Goal: Task Accomplishment & Management: Manage account settings

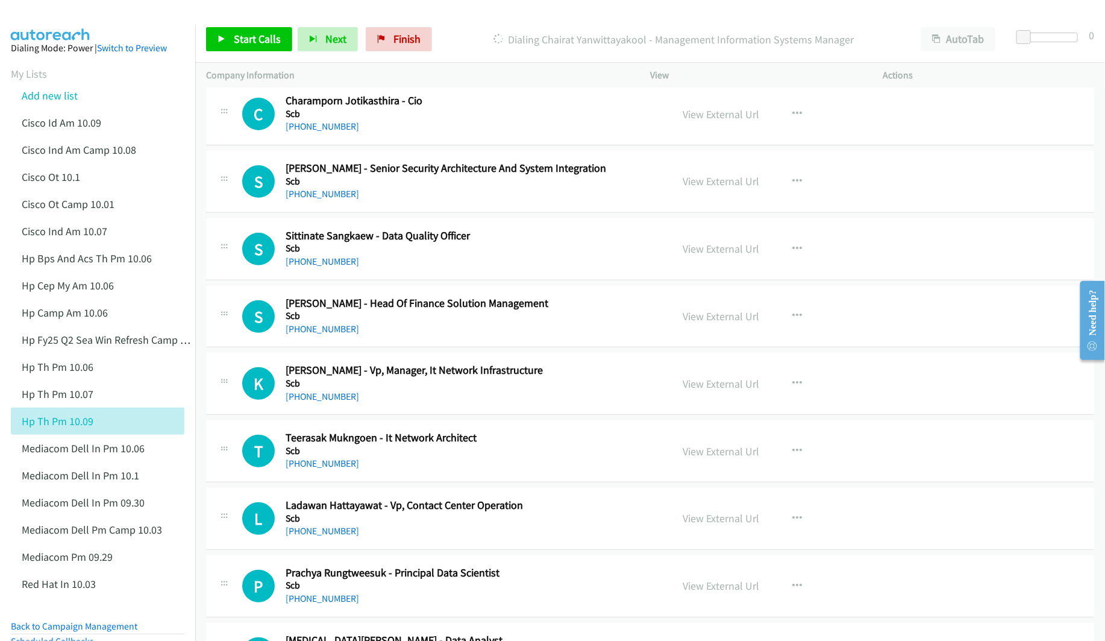
scroll to position [13471, 0]
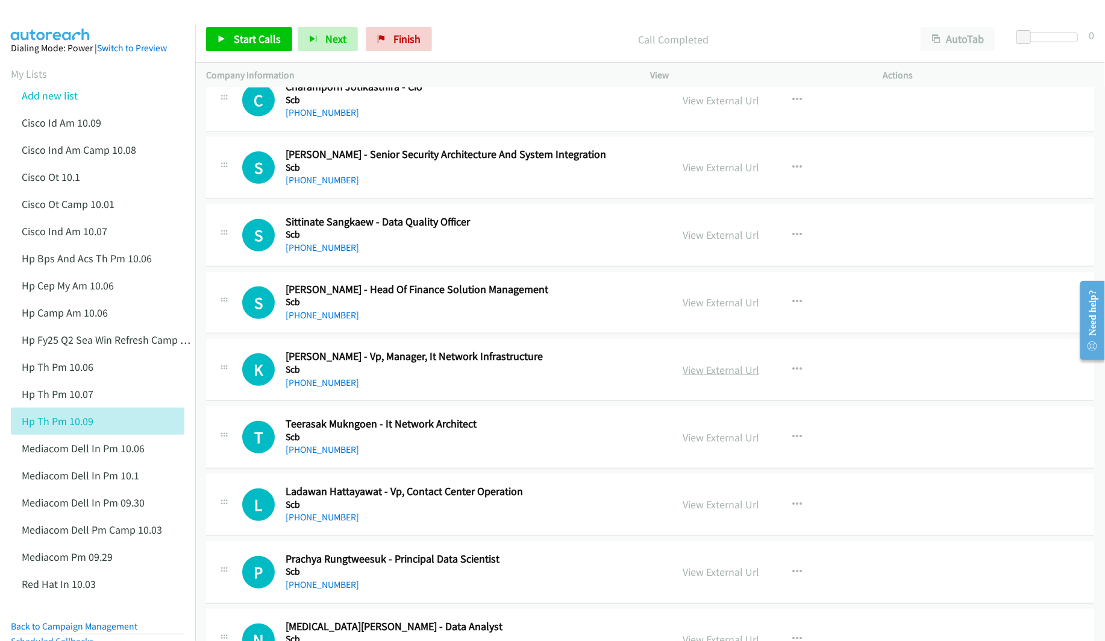
click at [696, 377] on link "View External Url" at bounding box center [721, 370] width 77 height 14
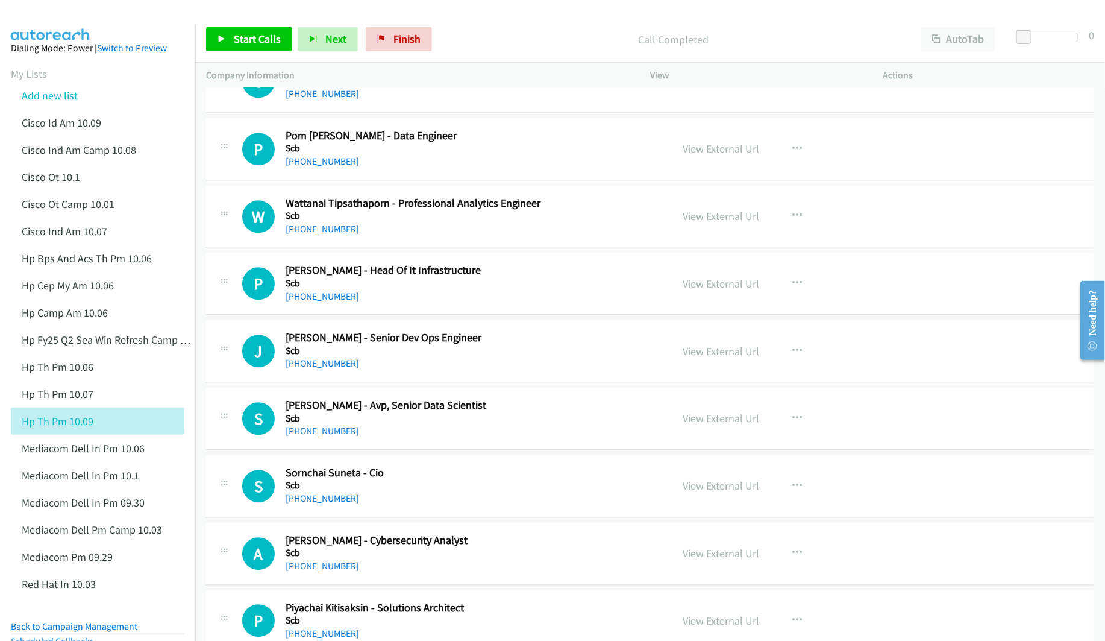
scroll to position [14646, 0]
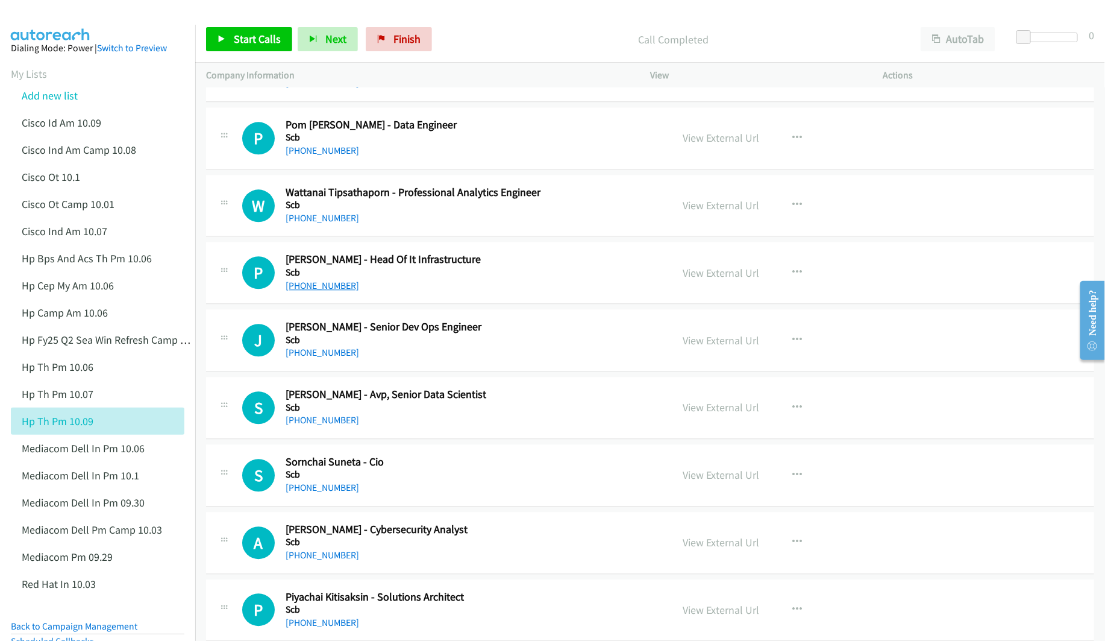
click at [328, 291] on link "+66 81 838 5514" at bounding box center [323, 285] width 74 height 11
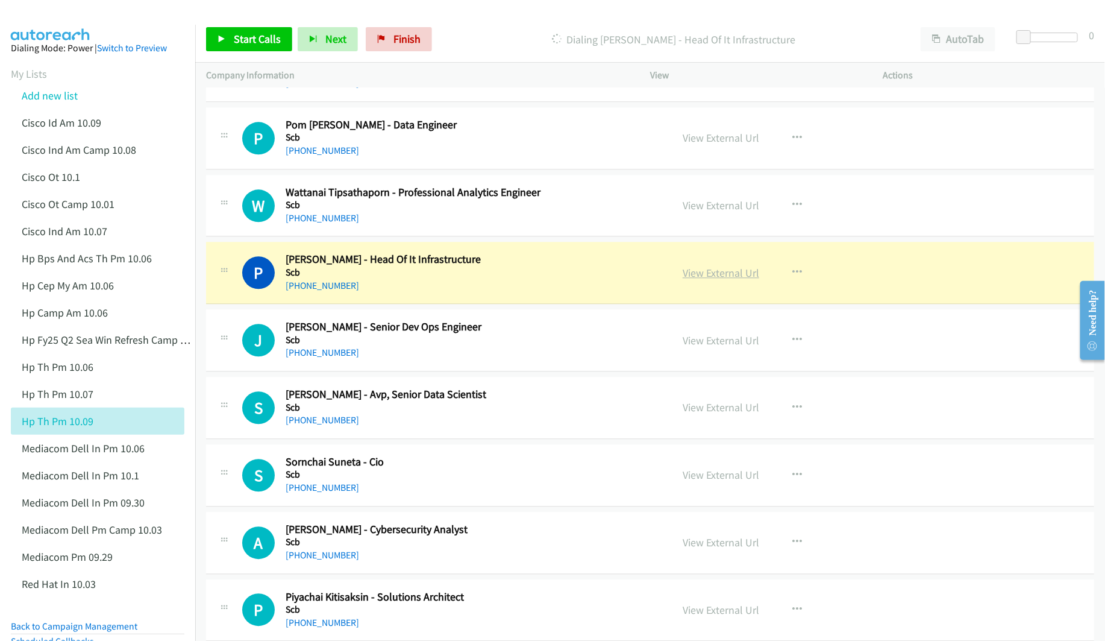
click at [726, 280] on link "View External Url" at bounding box center [721, 273] width 77 height 14
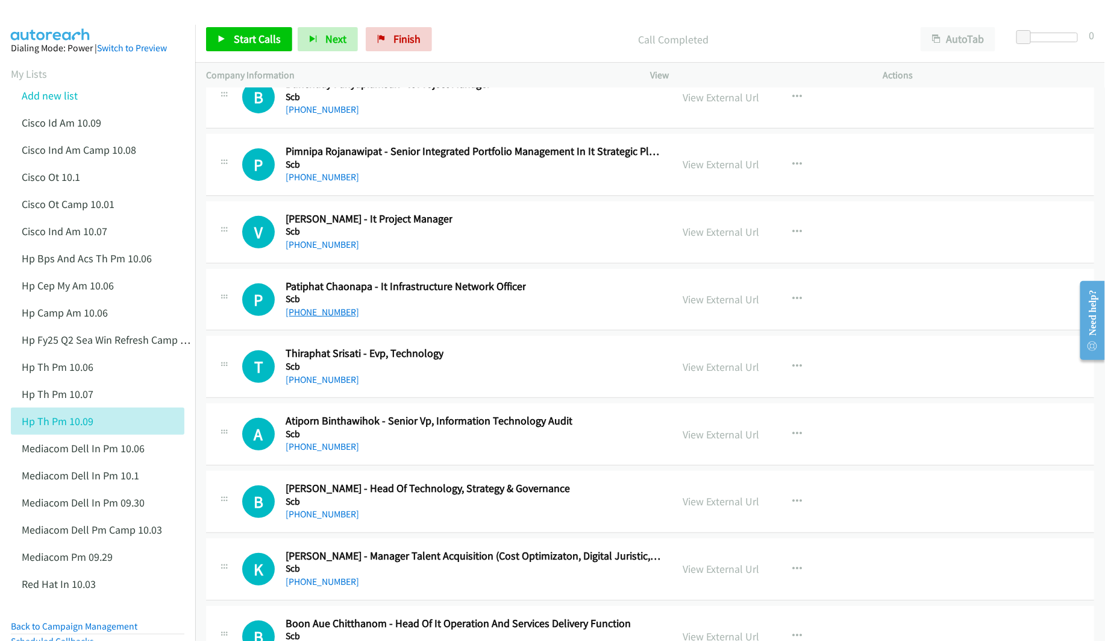
scroll to position [15640, 0]
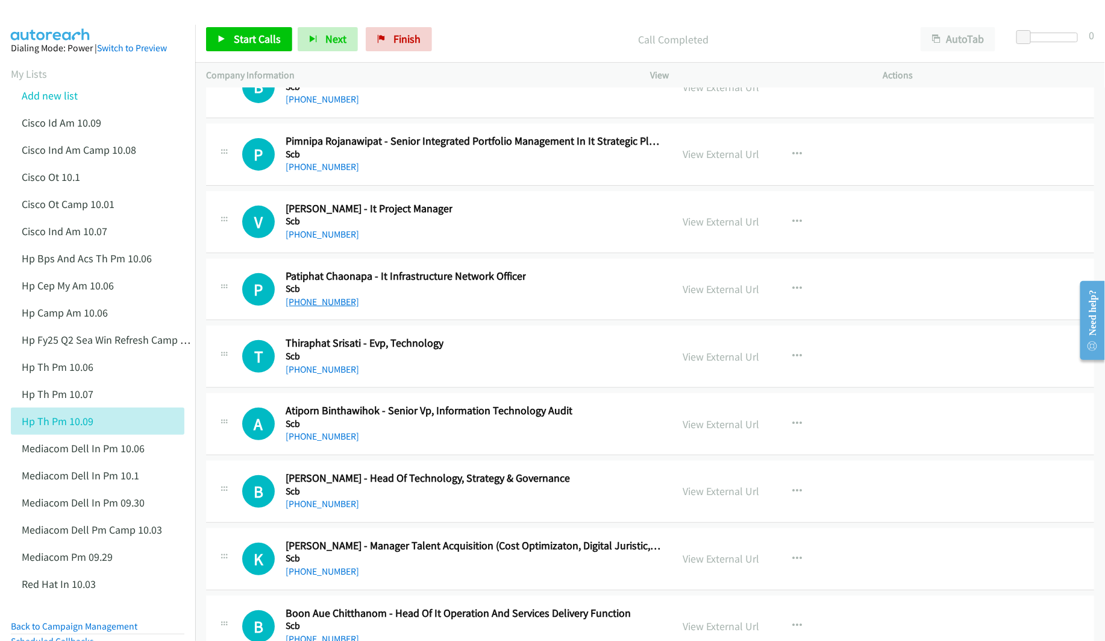
click at [324, 307] on link "[PHONE_NUMBER]" at bounding box center [323, 301] width 74 height 11
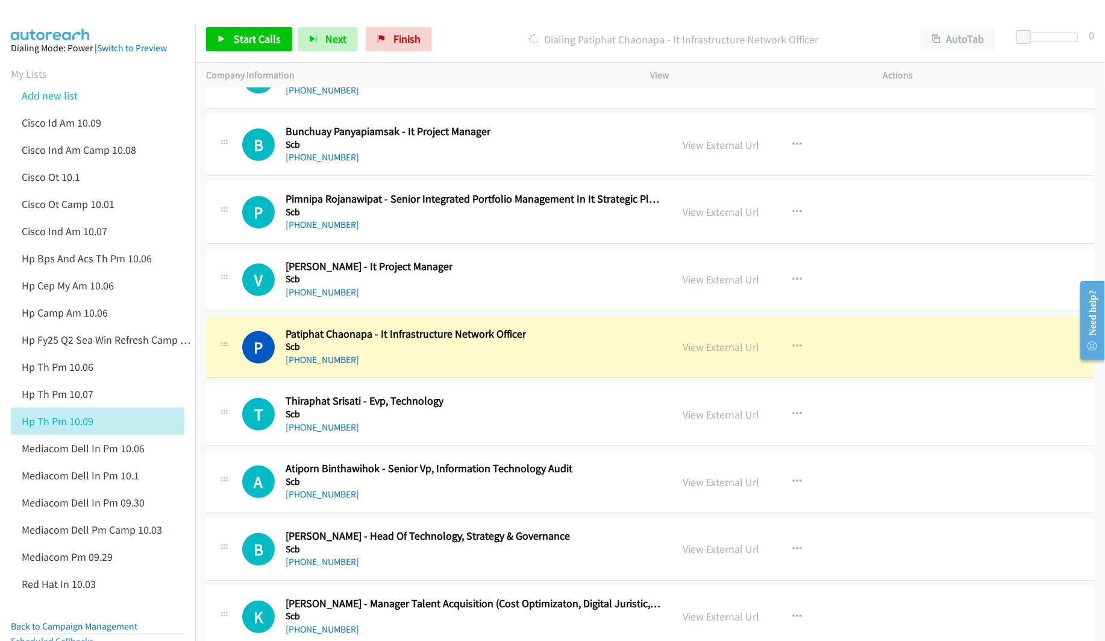
scroll to position [15550, 0]
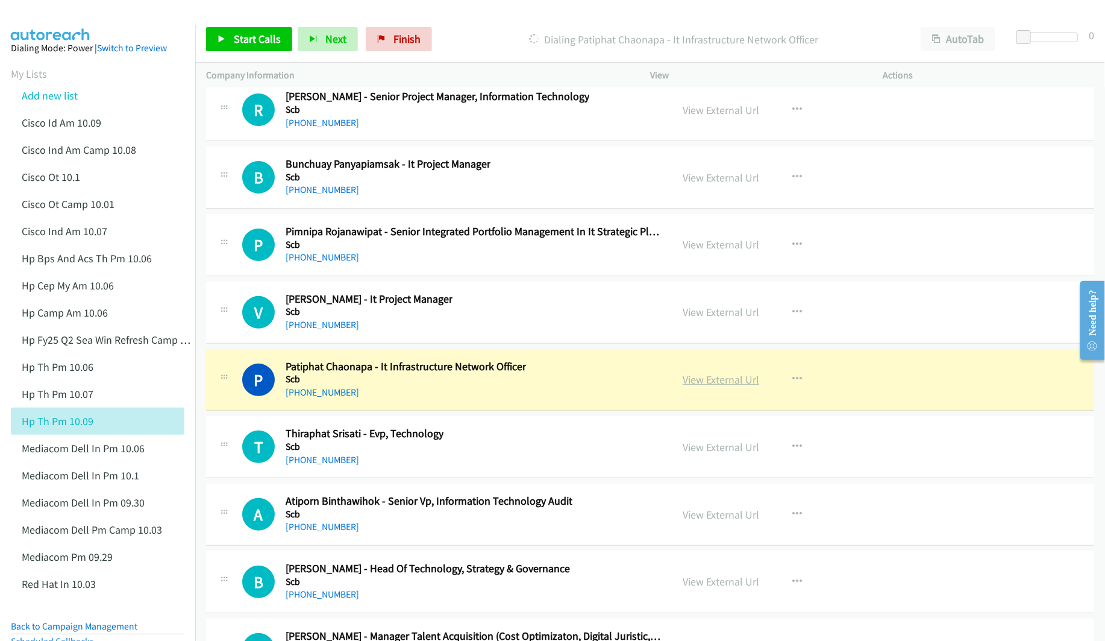
click at [709, 386] on link "View External Url" at bounding box center [721, 379] width 77 height 14
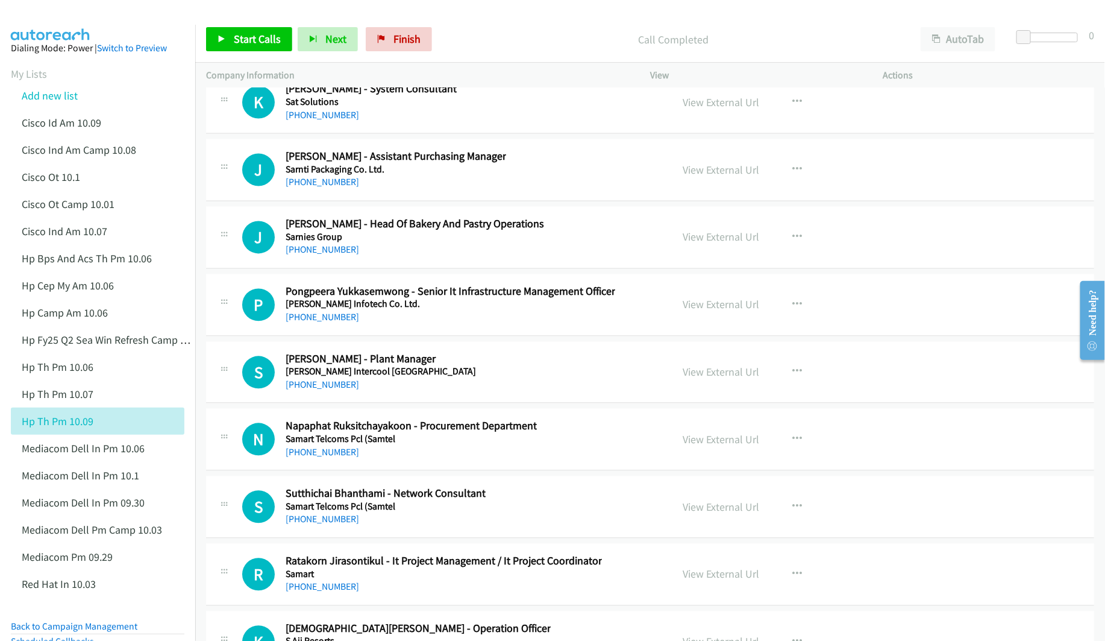
scroll to position [16725, 0]
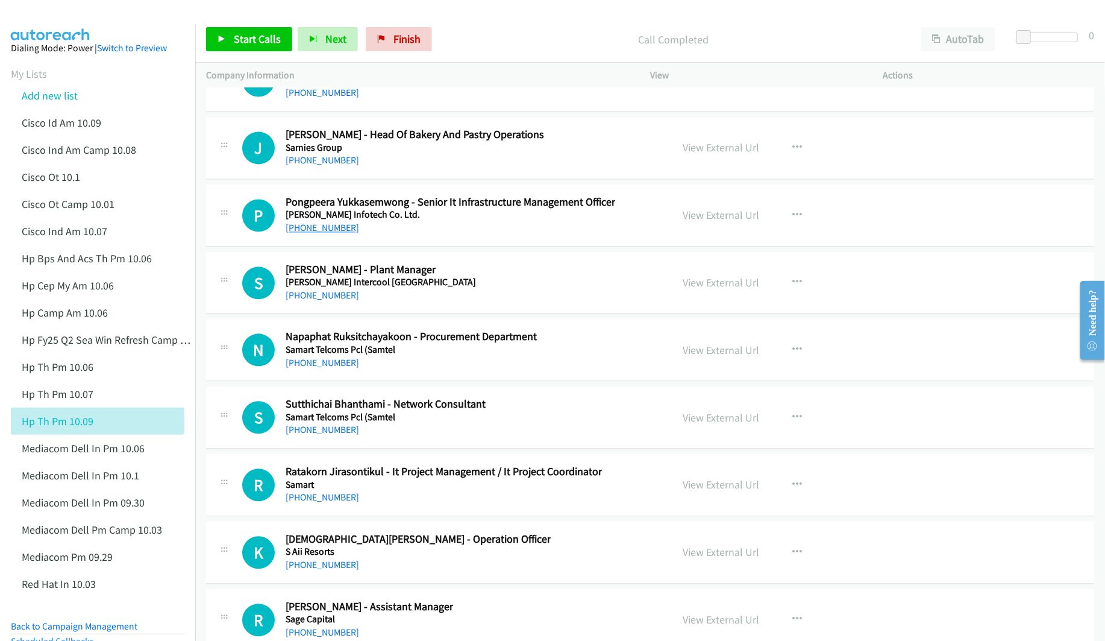
click at [331, 233] on link "[PHONE_NUMBER]" at bounding box center [323, 227] width 74 height 11
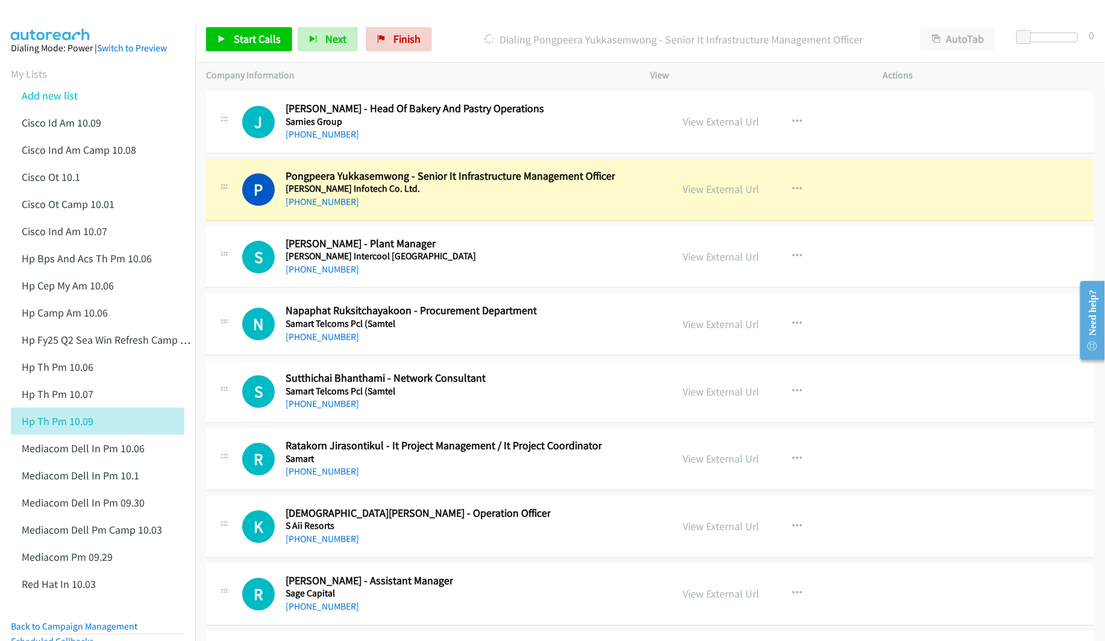
scroll to position [16742, 0]
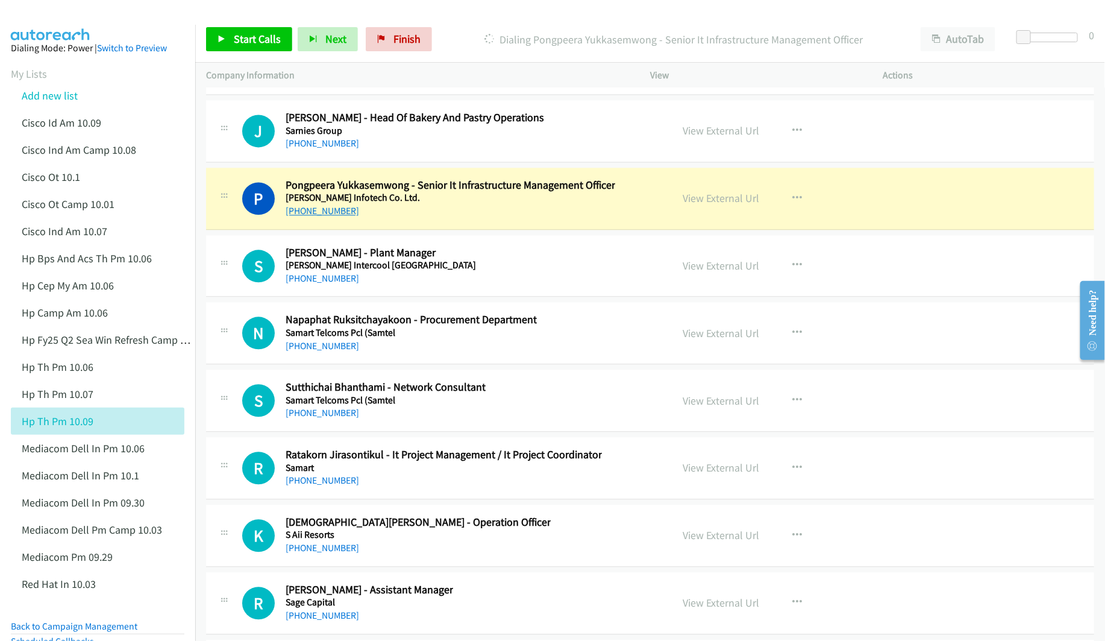
click at [330, 216] on link "[PHONE_NUMBER]" at bounding box center [323, 210] width 74 height 11
click at [709, 205] on link "View External Url" at bounding box center [721, 198] width 77 height 14
click at [60, 96] on link "Add new list" at bounding box center [50, 96] width 56 height 14
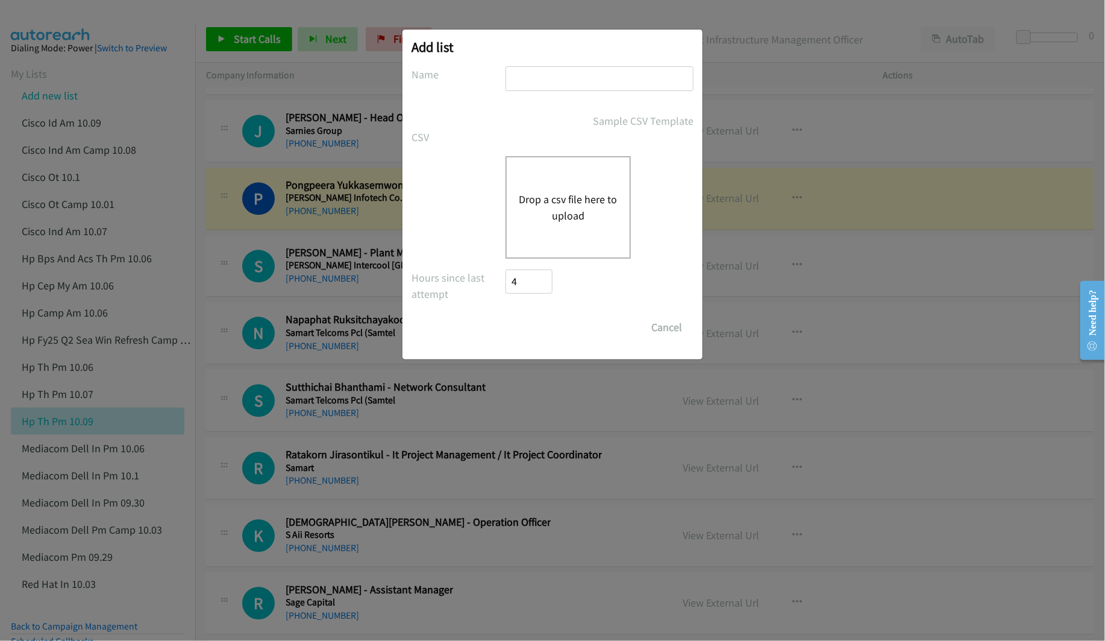
click at [561, 191] on button "Drop a csv file here to upload" at bounding box center [568, 207] width 99 height 33
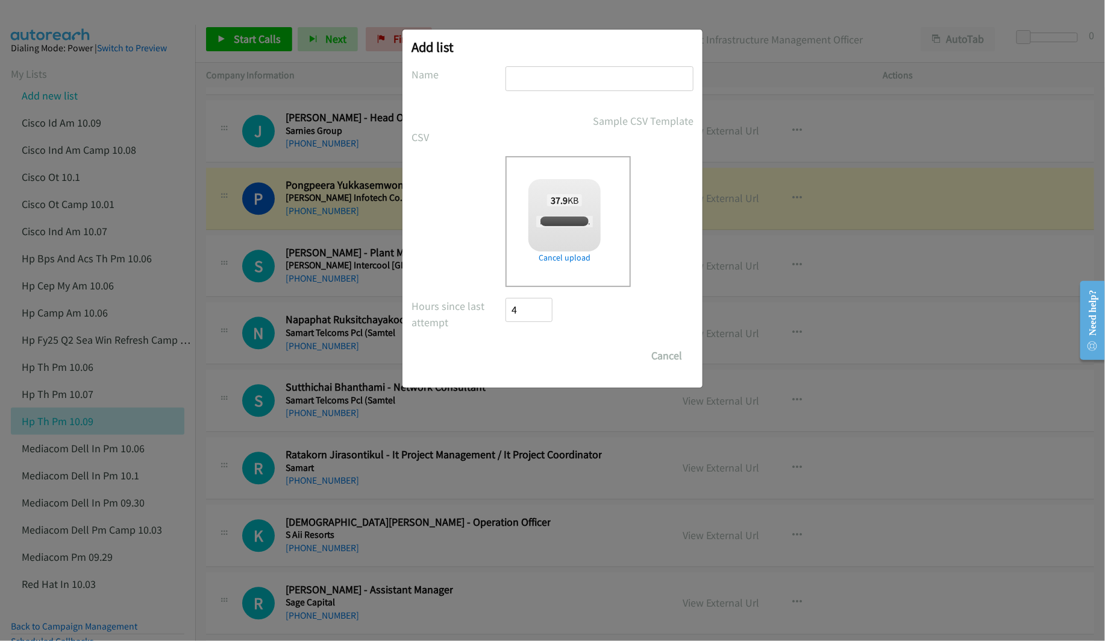
checkbox input "true"
drag, startPoint x: 588, startPoint y: 81, endPoint x: 598, endPoint y: 77, distance: 11.3
click at [588, 81] on input "text" at bounding box center [600, 78] width 188 height 25
type input "HP TH V2 PM 10.09"
click at [506, 344] on input "Save List" at bounding box center [537, 356] width 63 height 24
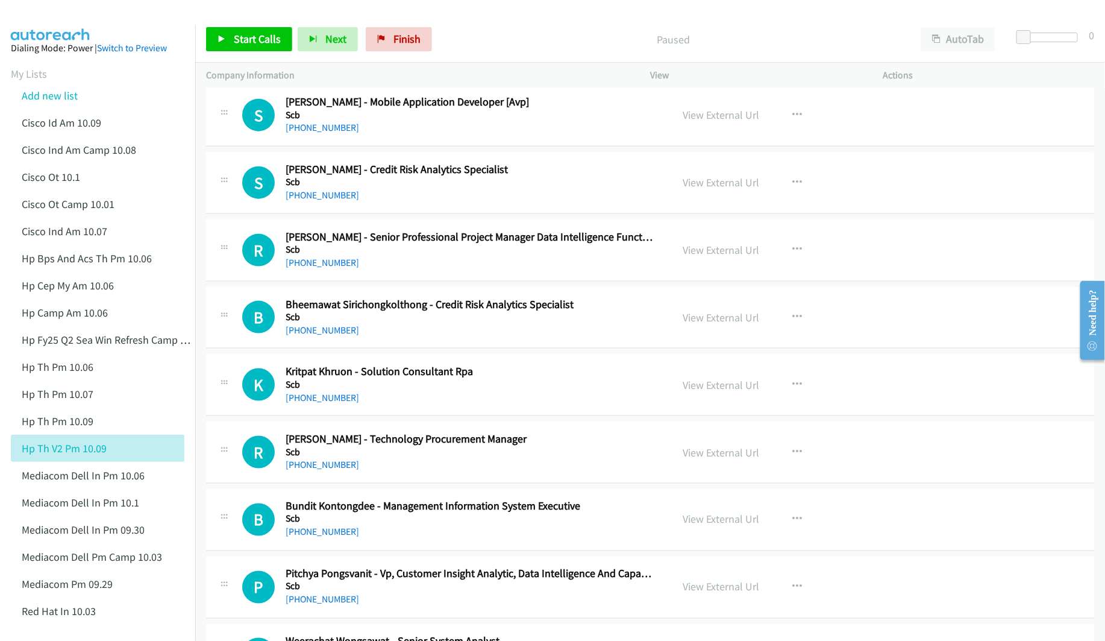
scroll to position [7413, 0]
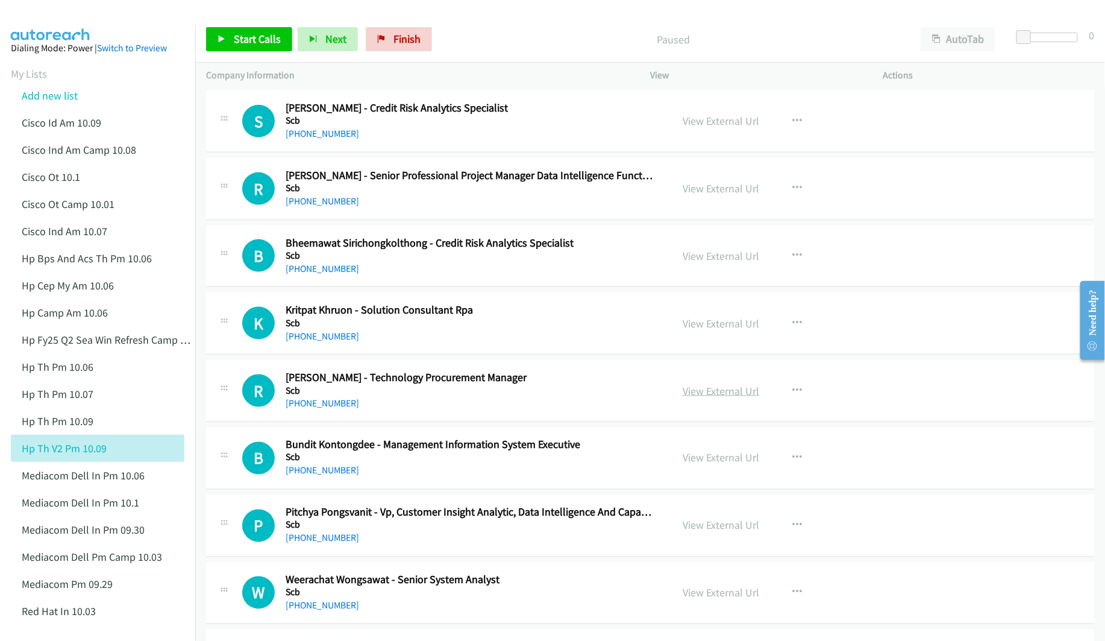
click at [712, 398] on link "View External Url" at bounding box center [721, 391] width 77 height 14
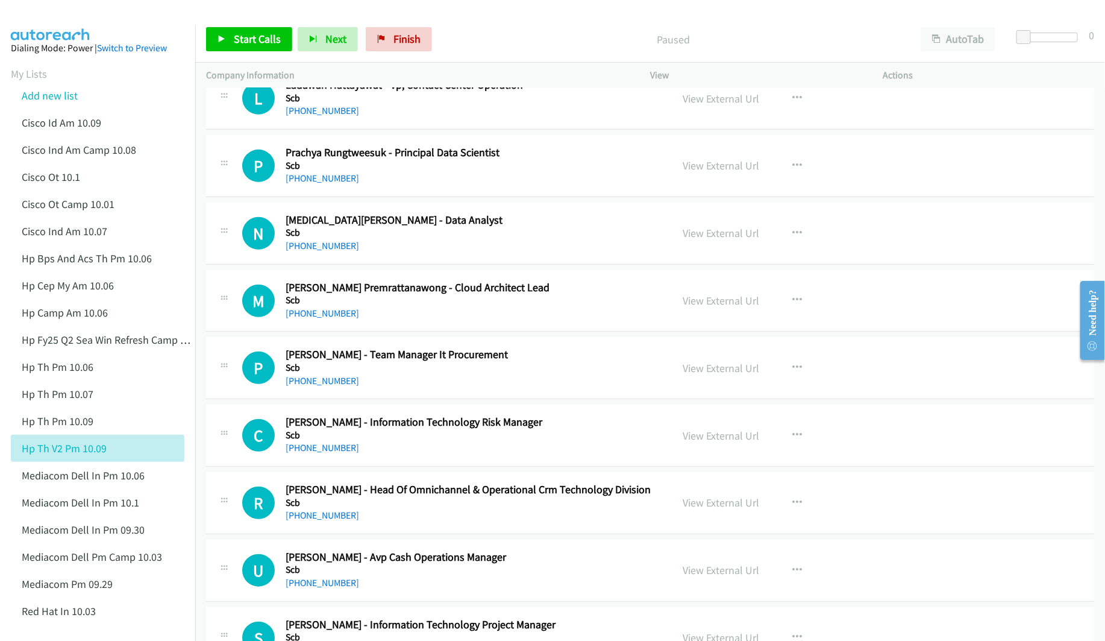
scroll to position [9131, 0]
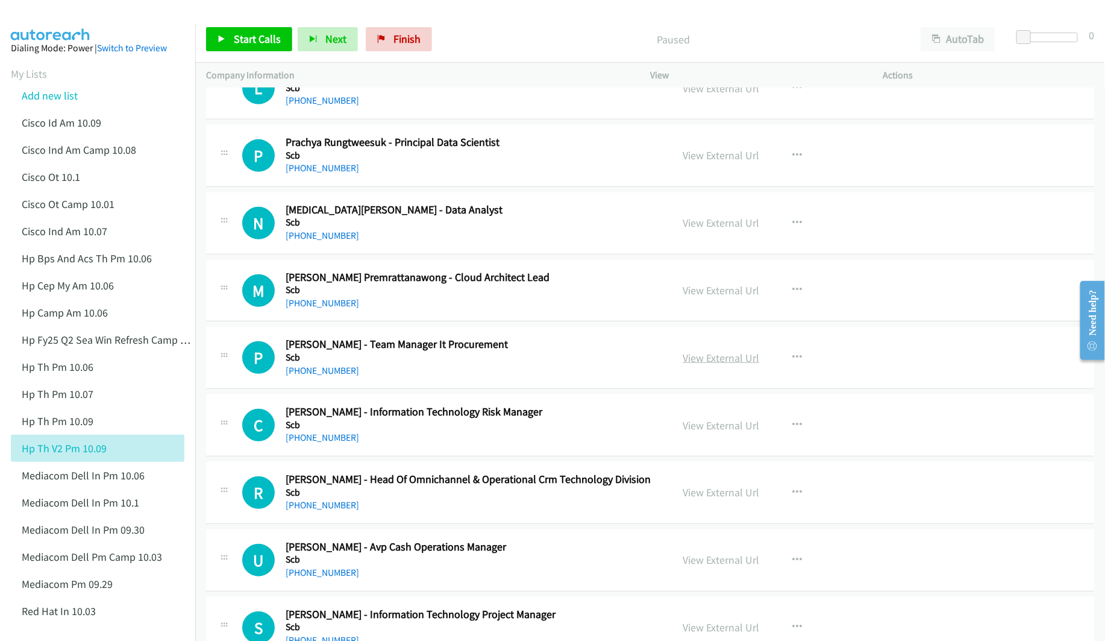
click at [696, 365] on link "View External Url" at bounding box center [721, 358] width 77 height 14
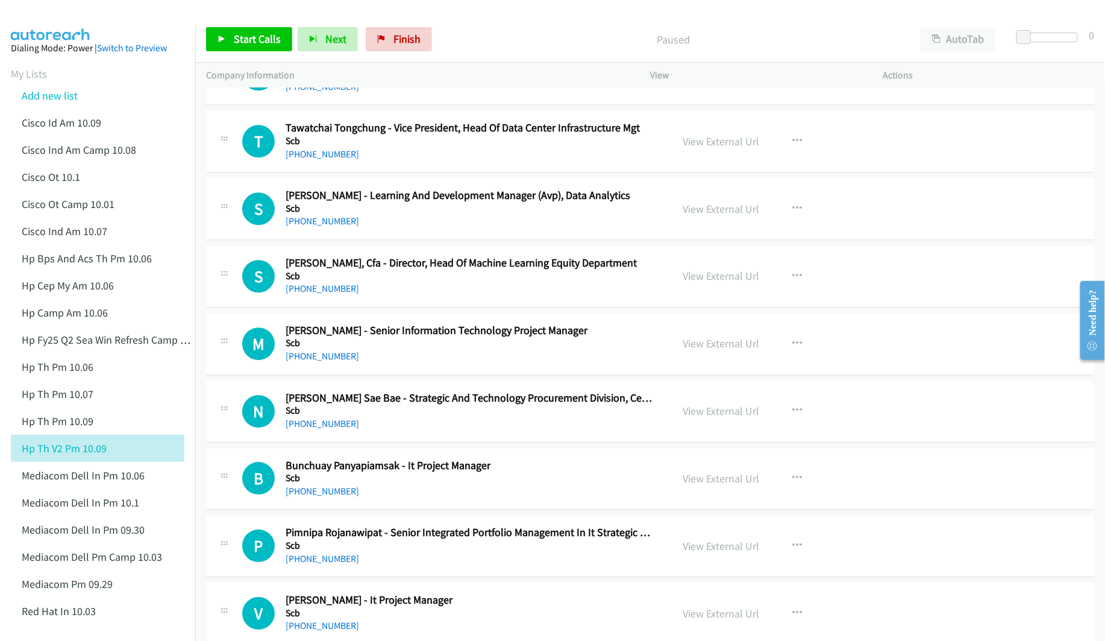
scroll to position [10487, 0]
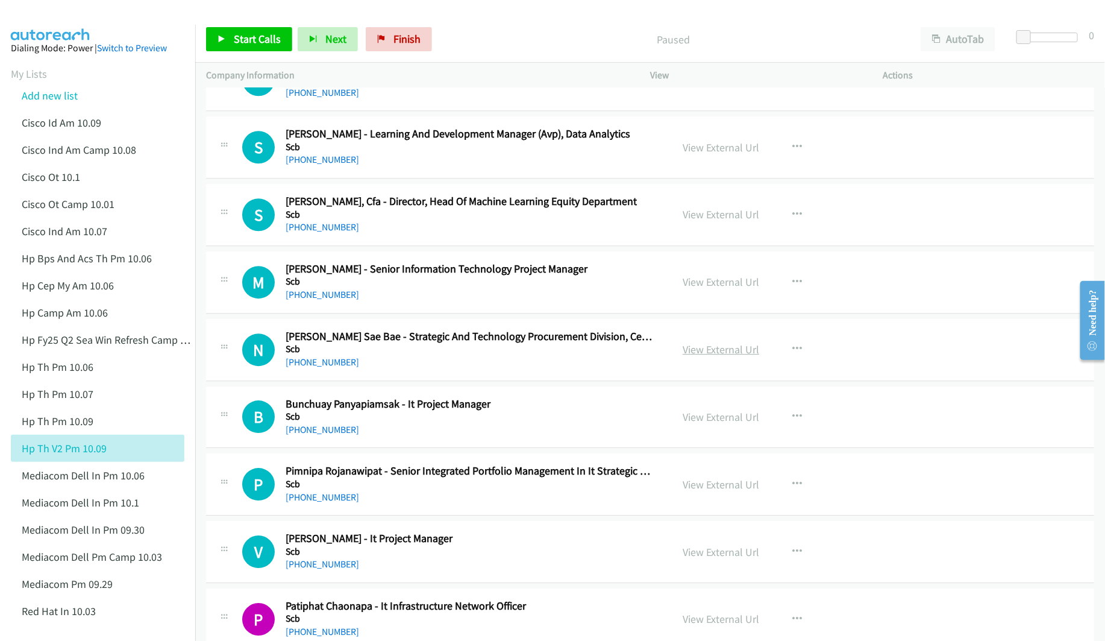
click at [693, 356] on link "View External Url" at bounding box center [721, 349] width 77 height 14
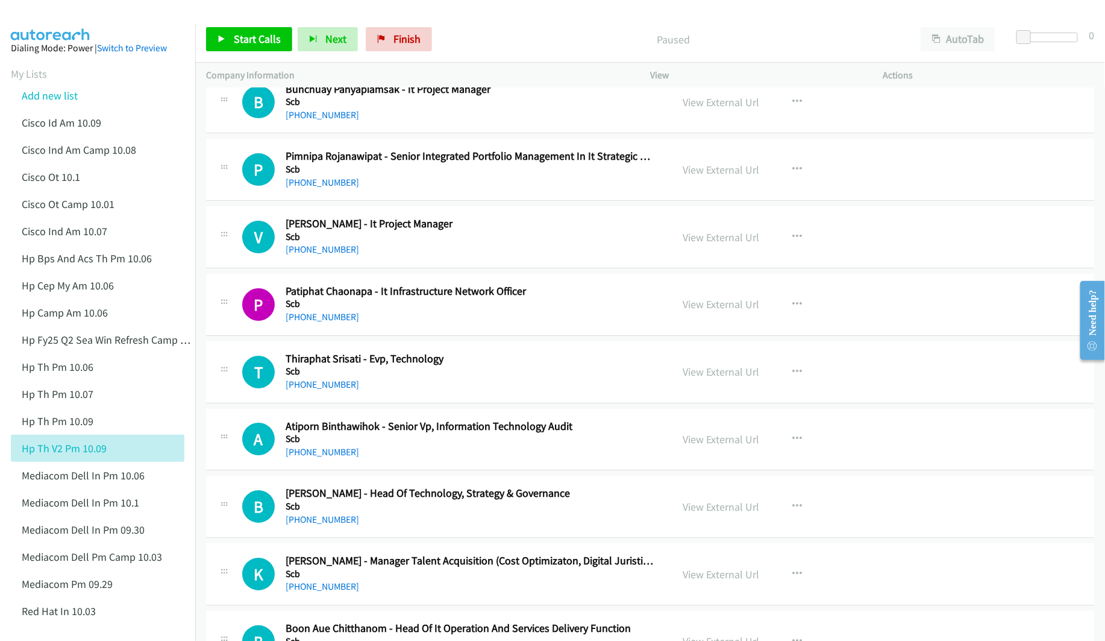
scroll to position [10849, 0]
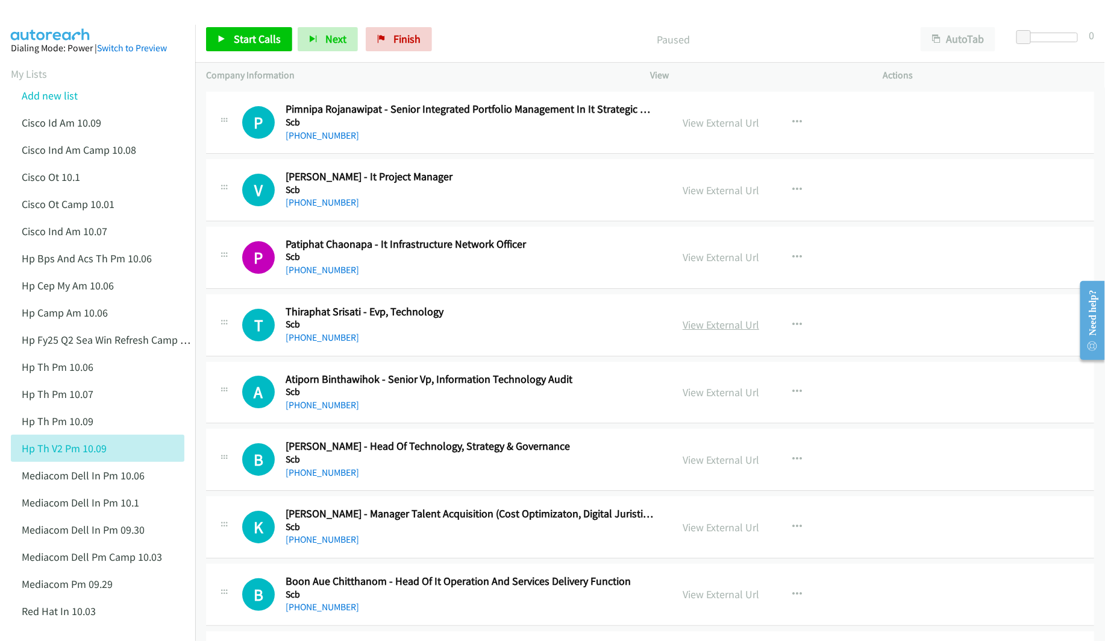
click at [729, 331] on link "View External Url" at bounding box center [721, 325] width 77 height 14
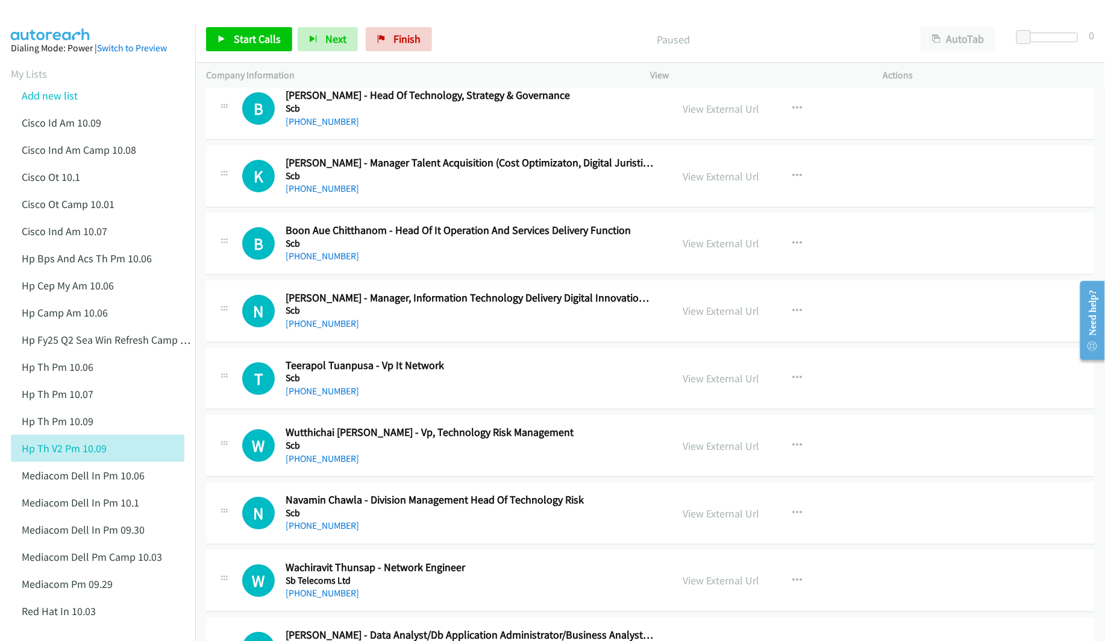
scroll to position [11210, 0]
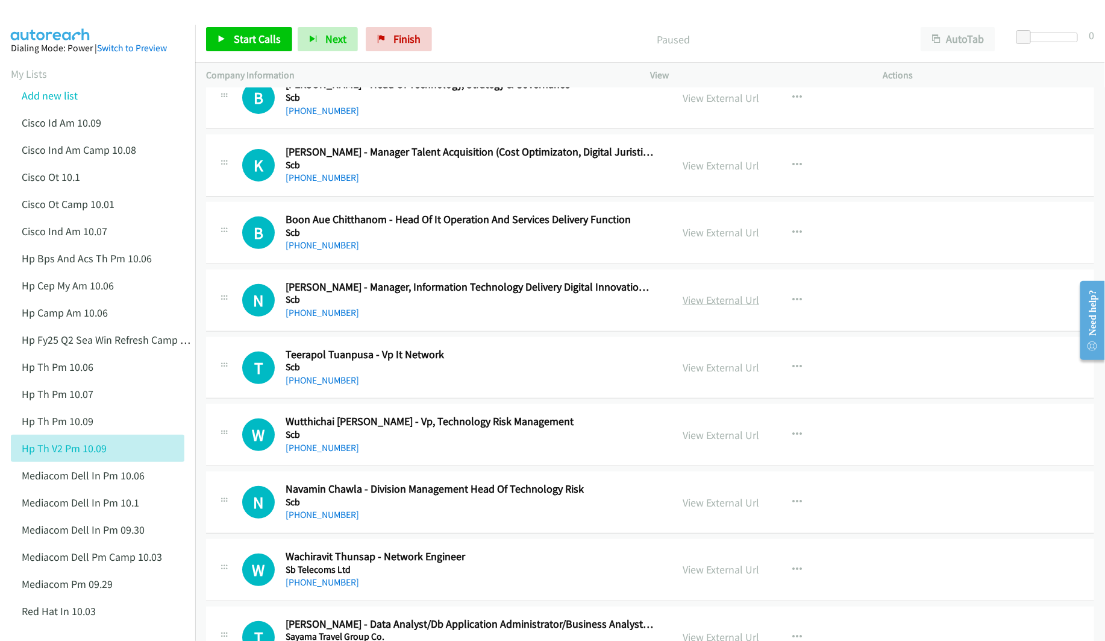
click at [718, 307] on link "View External Url" at bounding box center [721, 300] width 77 height 14
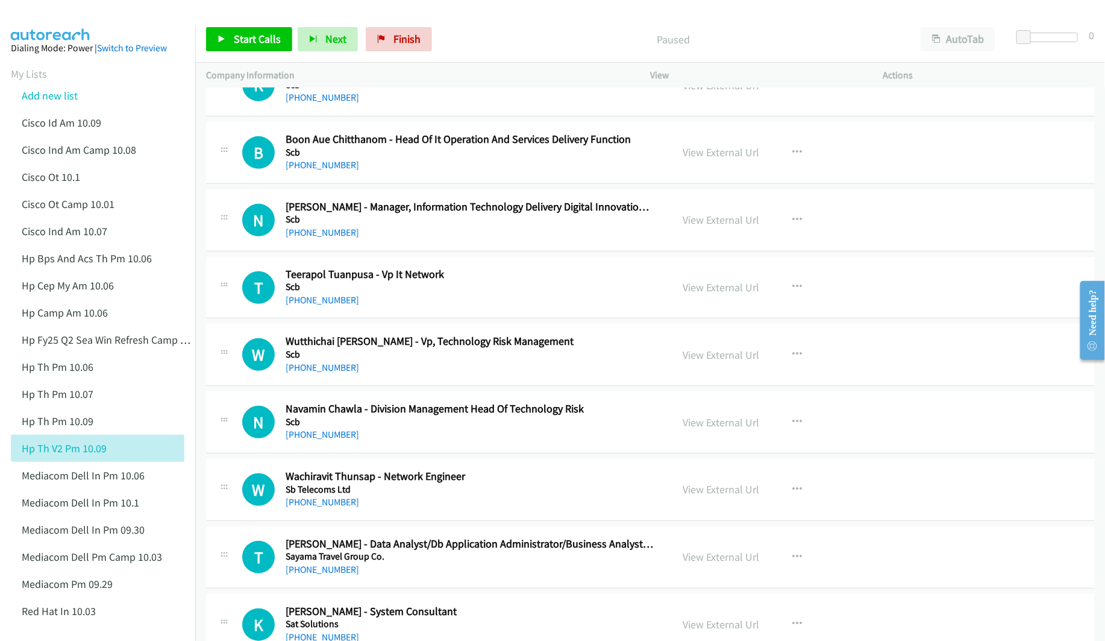
scroll to position [11301, 0]
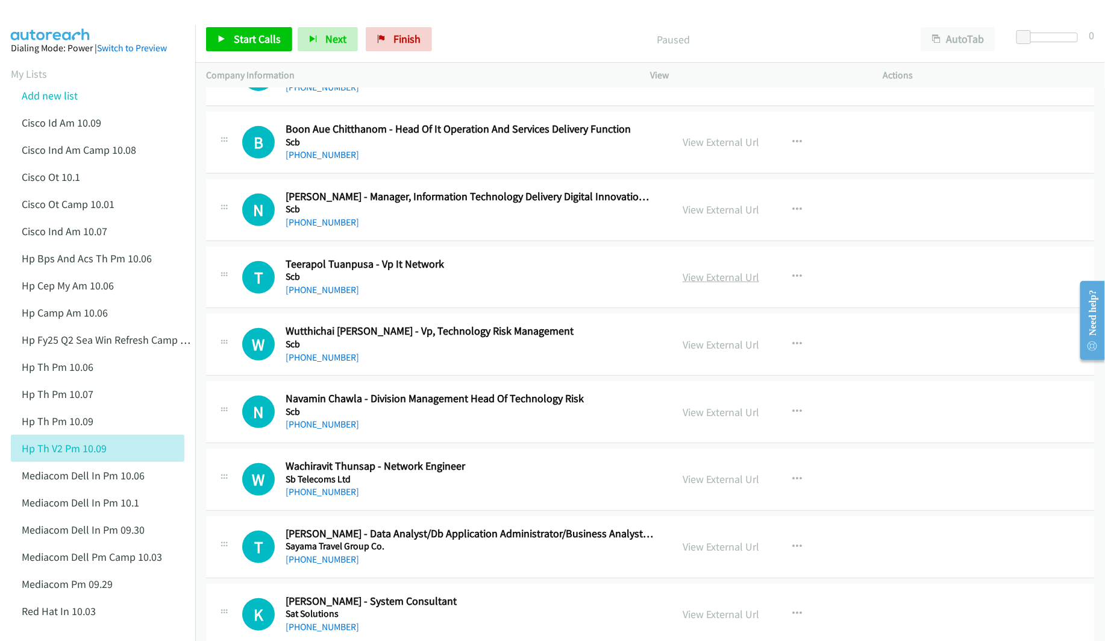
click at [722, 284] on link "View External Url" at bounding box center [721, 277] width 77 height 14
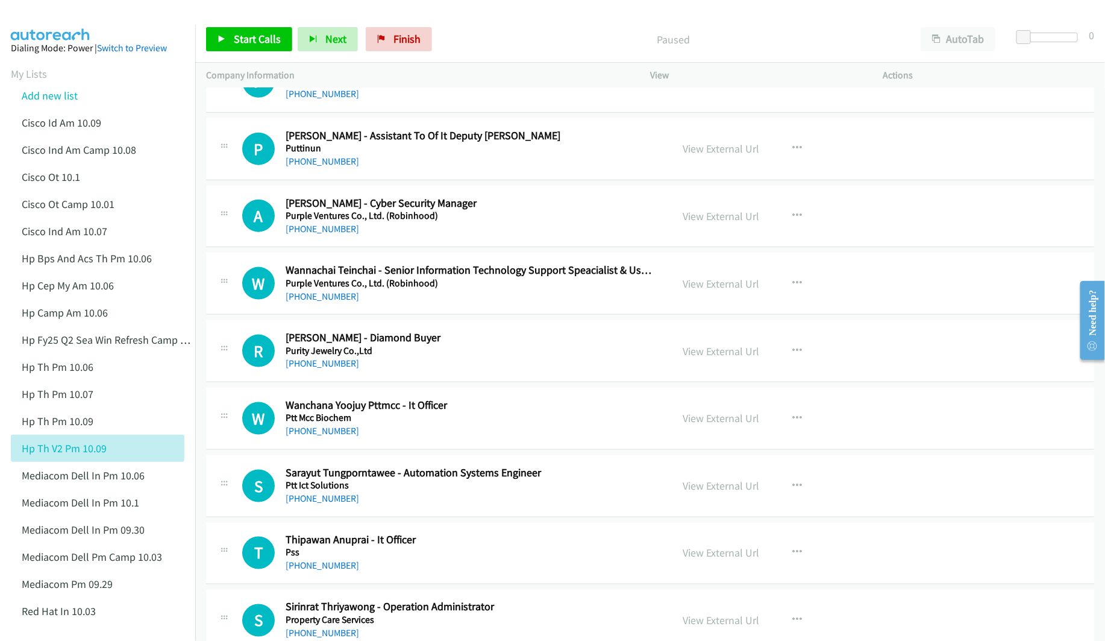
scroll to position [14013, 0]
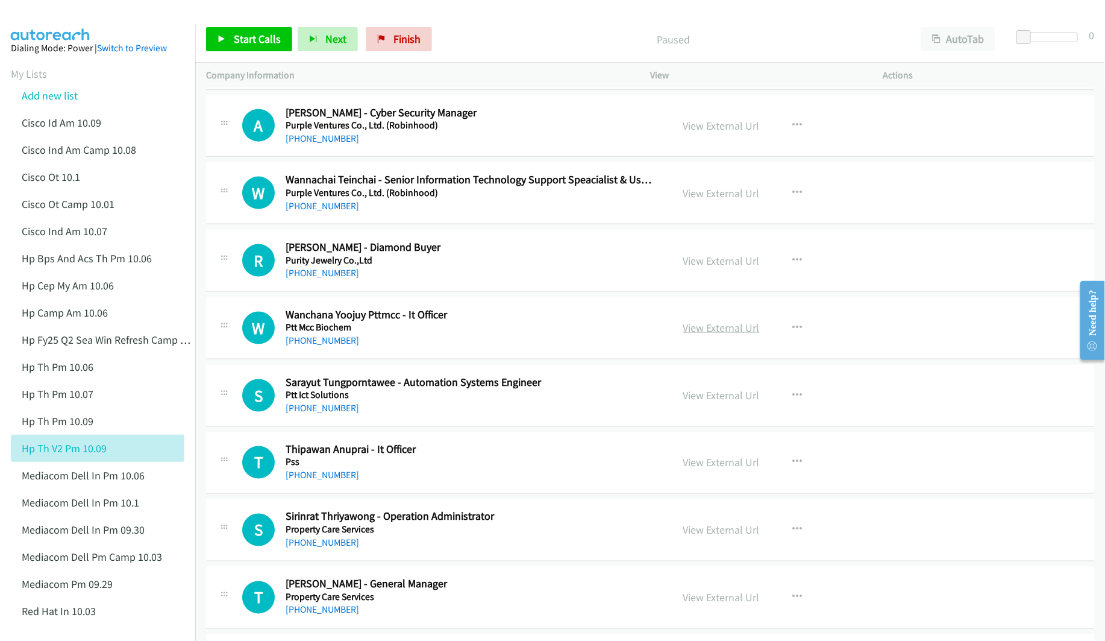
click at [703, 335] on link "View External Url" at bounding box center [721, 328] width 77 height 14
click at [706, 470] on link "View External Url" at bounding box center [721, 463] width 77 height 14
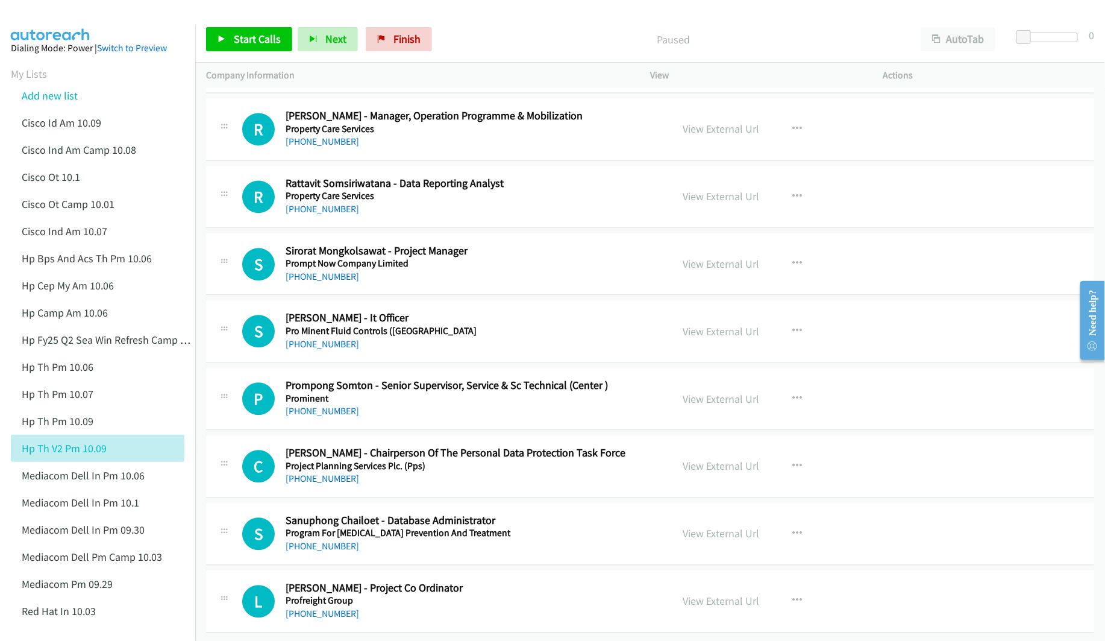
scroll to position [14630, 0]
click at [702, 324] on link "View External Url" at bounding box center [721, 331] width 77 height 14
click at [705, 526] on link "View External Url" at bounding box center [721, 533] width 77 height 14
